Goal: Use online tool/utility: Utilize a website feature to perform a specific function

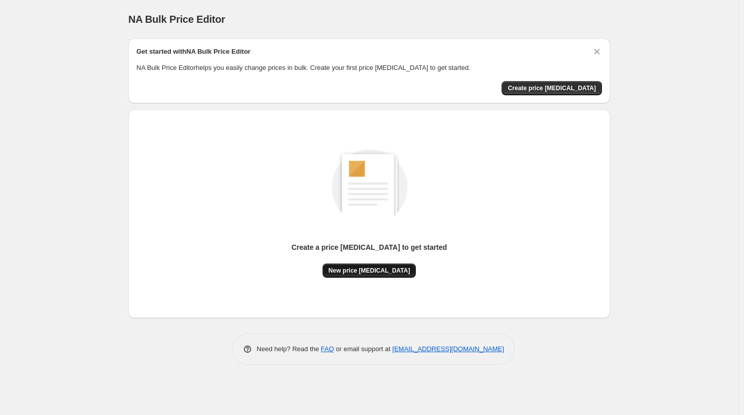
click at [374, 272] on span "New price [MEDICAL_DATA]" at bounding box center [370, 271] width 82 height 8
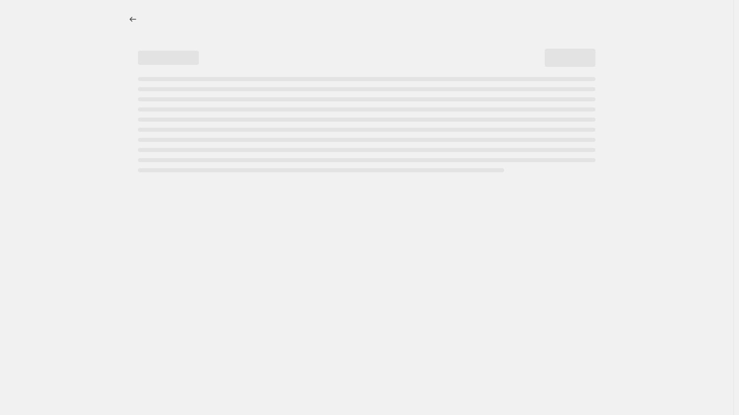
select select "percentage"
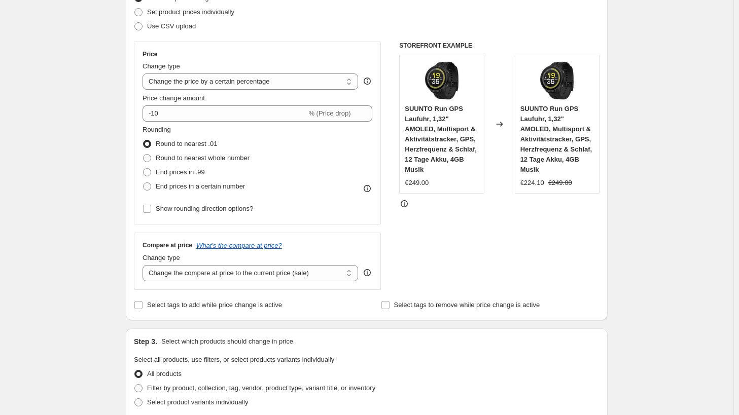
scroll to position [152, 0]
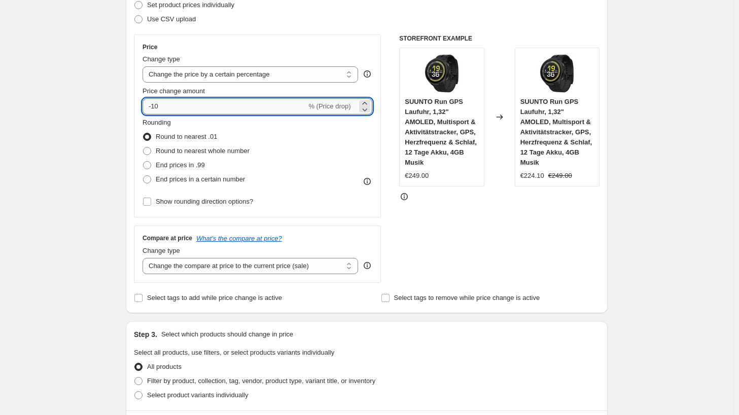
click at [168, 108] on input "-10" at bounding box center [225, 106] width 164 height 16
click at [155, 104] on input "-10" at bounding box center [225, 106] width 164 height 16
type input "-30"
click at [170, 164] on span "End prices in .99" at bounding box center [180, 165] width 49 height 8
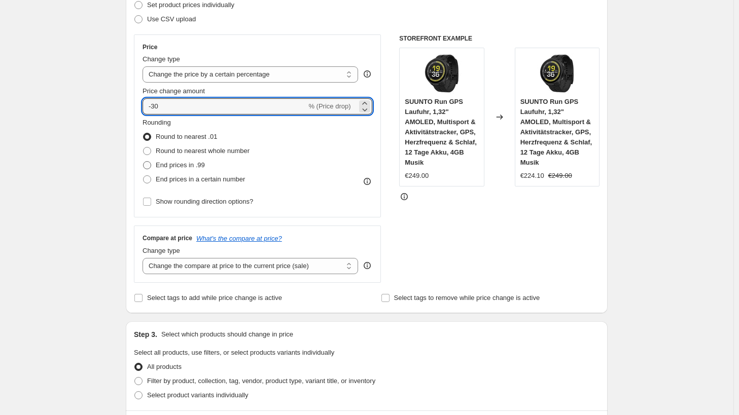
click at [144, 162] on input "End prices in .99" at bounding box center [143, 161] width 1 height 1
radio input "true"
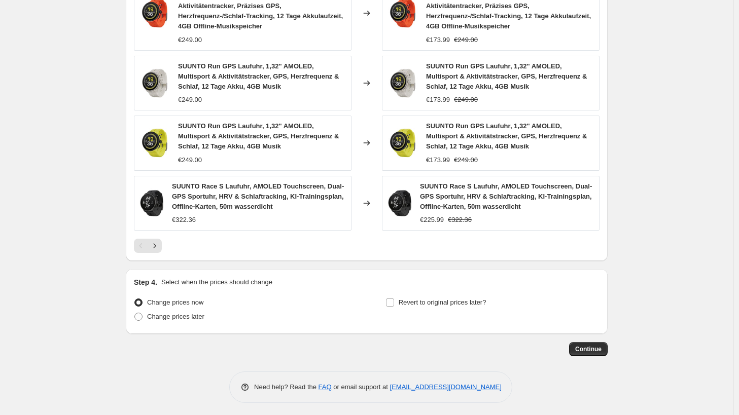
scroll to position [683, 0]
click at [598, 349] on span "Continue" at bounding box center [588, 349] width 26 height 8
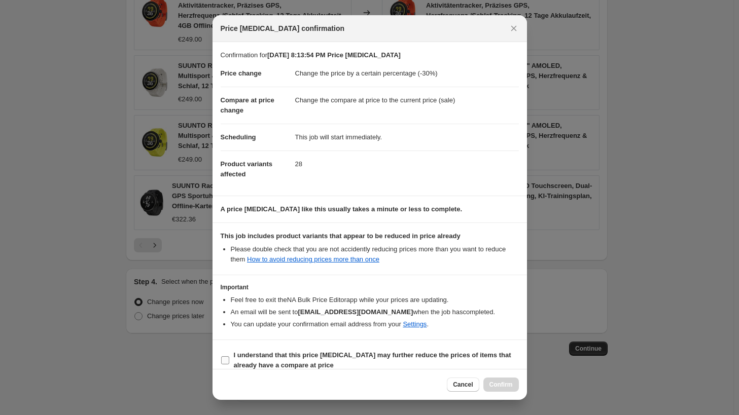
click at [285, 357] on b "I understand that this price [MEDICAL_DATA] may further reduce the prices of it…" at bounding box center [372, 361] width 277 height 18
click at [229, 357] on input "I understand that this price [MEDICAL_DATA] may further reduce the prices of it…" at bounding box center [225, 361] width 8 height 8
checkbox input "true"
click at [494, 387] on span "Confirm" at bounding box center [501, 385] width 23 height 8
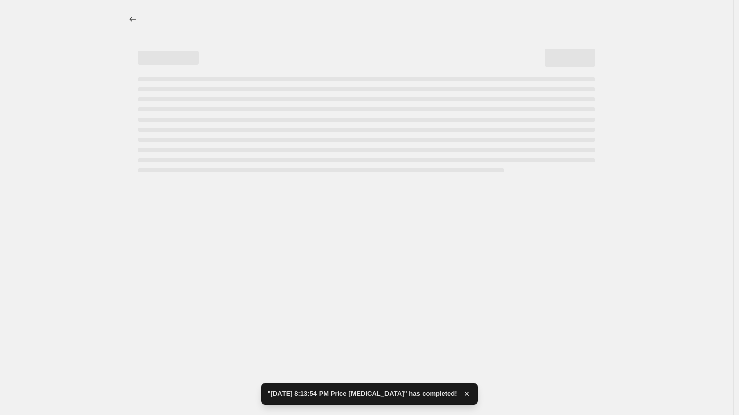
select select "percentage"
